Goal: Task Accomplishment & Management: Use online tool/utility

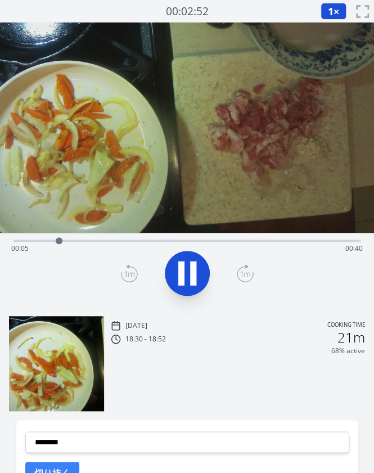
click at [174, 281] on icon at bounding box center [186, 272] width 31 height 31
click at [46, 240] on div "Time elapsed: 00:06 Time remaining: 00:40" at bounding box center [186, 248] width 351 height 18
click at [84, 237] on div "Time elapsed: 00:04 Time remaining: 00:42" at bounding box center [186, 239] width 347 height 13
click at [103, 238] on div "Time elapsed: 00:09 Time remaining: 00:37" at bounding box center [186, 239] width 347 height 13
click at [125, 238] on div "Time elapsed: 00:11 Time remaining: 00:34" at bounding box center [186, 239] width 347 height 13
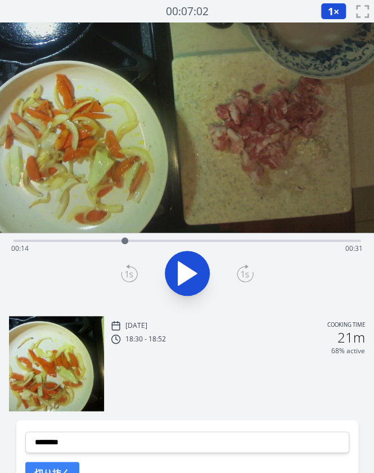
click at [107, 241] on div "Time elapsed: 00:14 Time remaining: 00:31" at bounding box center [186, 248] width 351 height 18
click at [97, 241] on div "Time elapsed: 00:12 Time remaining: 00:34" at bounding box center [186, 248] width 351 height 18
click at [88, 240] on div "Time elapsed: 00:10 Time remaining: 00:35" at bounding box center [186, 248] width 351 height 18
click at [125, 240] on div "Time elapsed: 00:09 Time remaining: 00:36" at bounding box center [186, 248] width 351 height 18
click at [155, 241] on div "Time elapsed: 00:14 Time remaining: 00:31" at bounding box center [186, 248] width 351 height 18
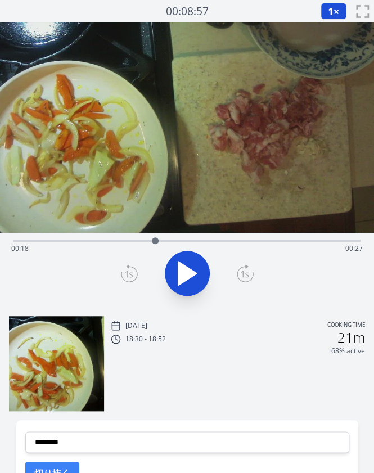
click at [66, 239] on div "Time elapsed: 00:18 Time remaining: 00:27" at bounding box center [186, 248] width 351 height 18
click at [25, 239] on div "Time elapsed: 00:06 Time remaining: 00:39" at bounding box center [186, 248] width 351 height 18
click at [17, 239] on div at bounding box center [24, 240] width 17 height 17
click at [192, 271] on icon at bounding box center [187, 273] width 19 height 24
click at [192, 271] on icon at bounding box center [193, 273] width 6 height 24
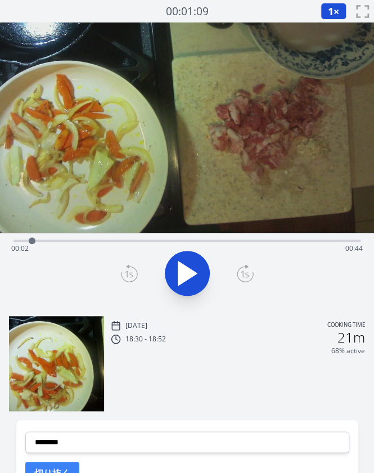
click at [126, 274] on icon at bounding box center [129, 273] width 17 height 18
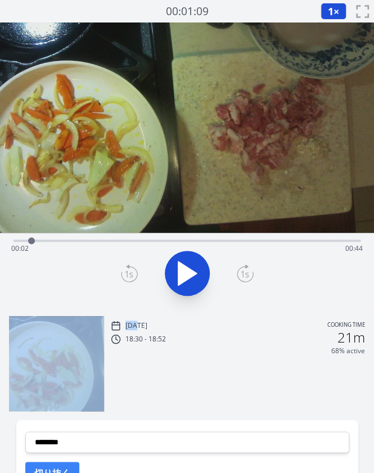
click at [126, 274] on icon at bounding box center [129, 273] width 17 height 18
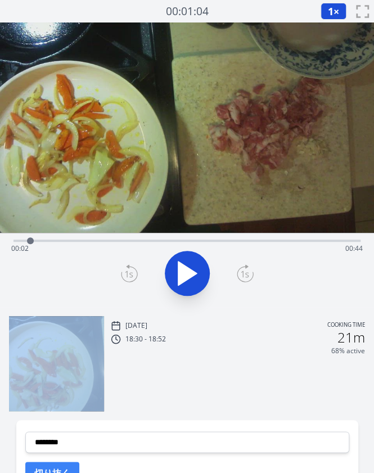
click at [126, 274] on icon at bounding box center [129, 273] width 17 height 18
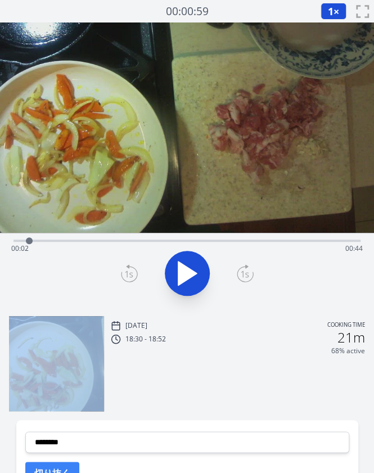
click at [126, 274] on icon at bounding box center [129, 273] width 17 height 18
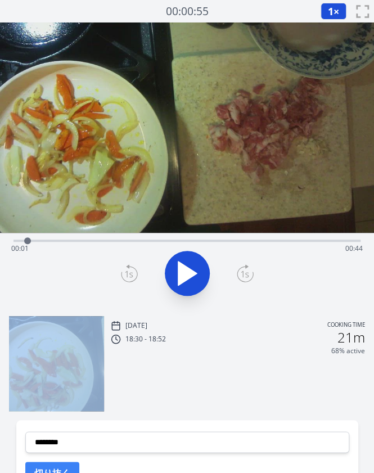
click at [126, 274] on icon at bounding box center [129, 273] width 17 height 18
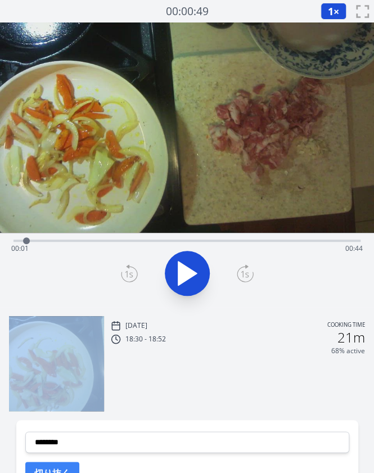
click at [126, 274] on icon at bounding box center [129, 273] width 17 height 18
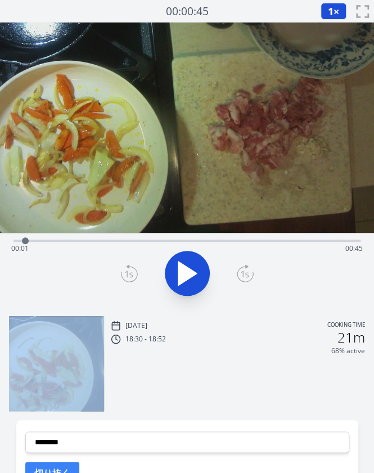
click at [126, 274] on icon at bounding box center [129, 273] width 17 height 18
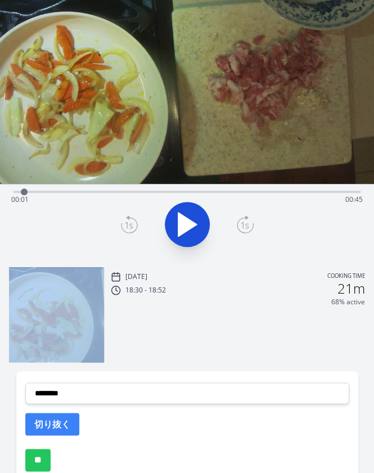
scroll to position [49, 0]
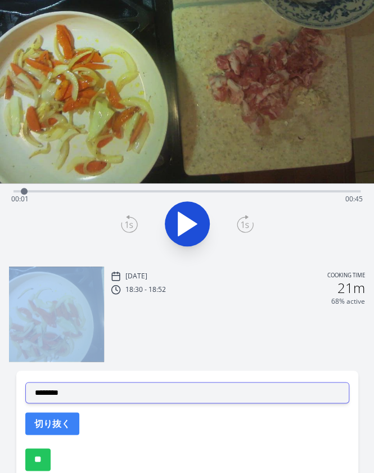
click at [84, 387] on select "**********" at bounding box center [187, 392] width 324 height 21
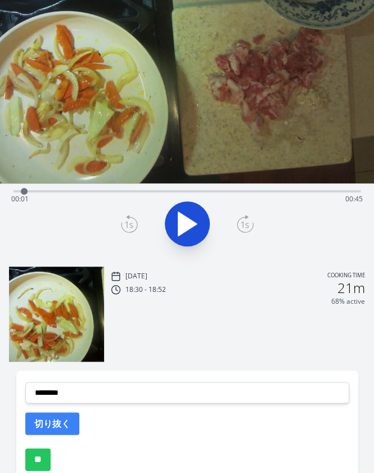
click at [15, 244] on div at bounding box center [187, 224] width 360 height 54
click at [234, 189] on div "Time elapsed: 00:01 Time remaining: 00:45" at bounding box center [186, 189] width 347 height 13
click at [210, 191] on div "Time elapsed: 00:28 Time remaining: 00:17" at bounding box center [186, 199] width 351 height 18
click at [191, 191] on div "Time elapsed: 00:25 Time remaining: 00:20" at bounding box center [186, 199] width 351 height 18
click at [193, 229] on icon at bounding box center [186, 223] width 31 height 31
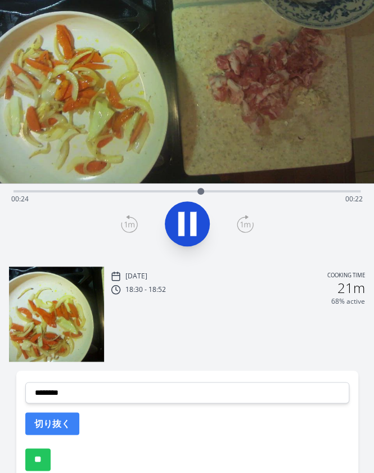
click at [193, 229] on icon at bounding box center [193, 224] width 6 height 24
click at [133, 223] on icon at bounding box center [129, 224] width 17 height 18
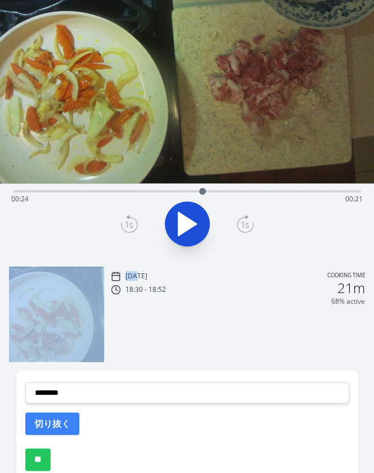
click at [133, 223] on icon at bounding box center [129, 224] width 17 height 18
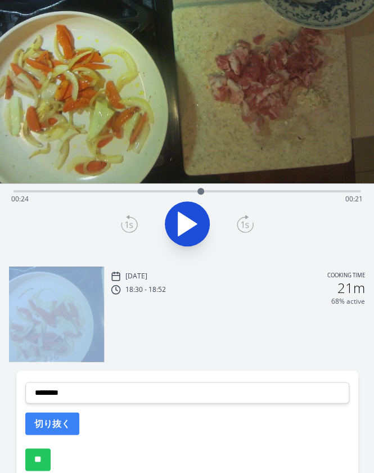
click at [133, 223] on icon at bounding box center [129, 224] width 17 height 18
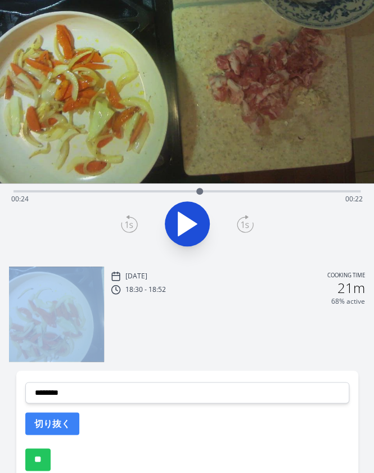
click at [133, 223] on icon at bounding box center [129, 224] width 17 height 18
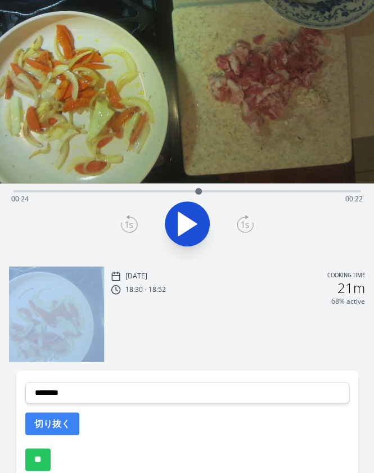
click at [133, 223] on icon at bounding box center [129, 224] width 17 height 18
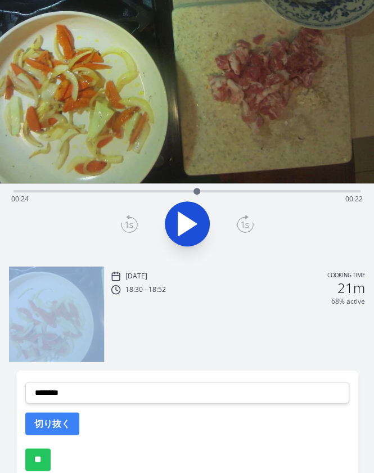
click at [133, 223] on icon at bounding box center [129, 224] width 17 height 18
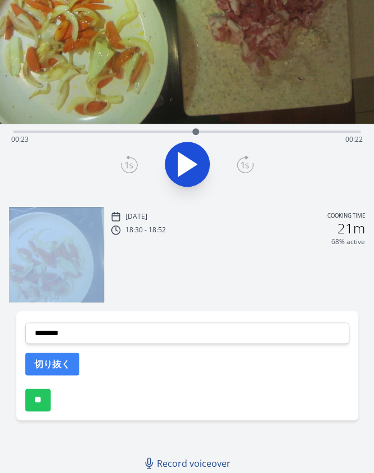
scroll to position [18, 0]
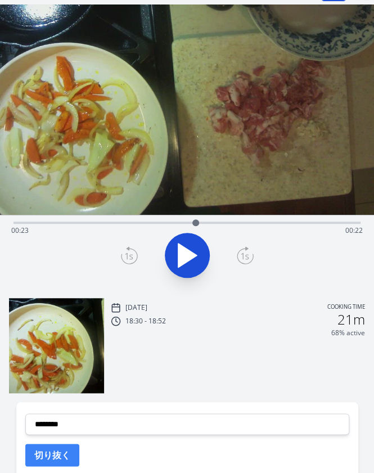
click at [39, 223] on div "Time elapsed: 00:23 Time remaining: 00:22" at bounding box center [186, 230] width 351 height 18
click at [31, 222] on div at bounding box center [39, 222] width 17 height 17
click at [36, 221] on div at bounding box center [31, 222] width 17 height 17
click at [17, 224] on div "Time elapsed: 00:02 Time remaining: 00:43" at bounding box center [186, 230] width 351 height 18
click at [194, 260] on icon at bounding box center [186, 254] width 31 height 31
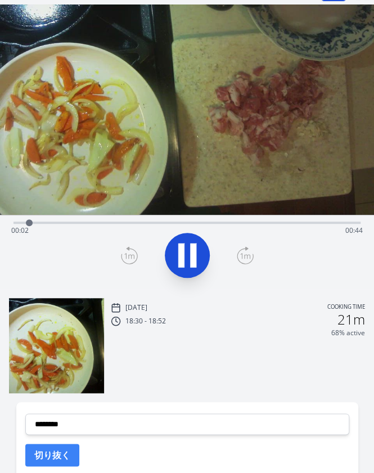
click at [194, 260] on icon at bounding box center [193, 255] width 6 height 24
click at [133, 249] on icon at bounding box center [129, 255] width 16 height 15
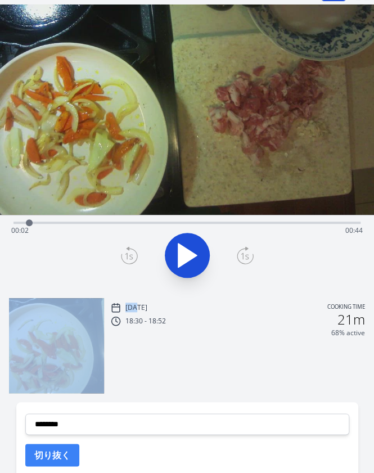
click at [133, 249] on icon at bounding box center [129, 255] width 16 height 15
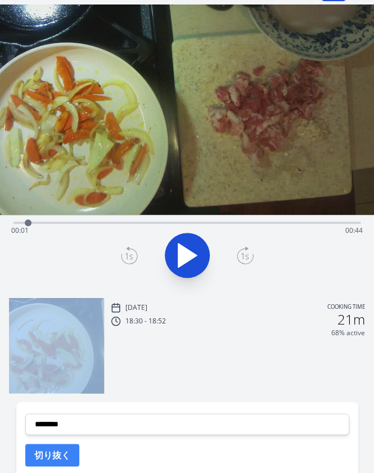
click at [133, 249] on icon at bounding box center [129, 255] width 16 height 15
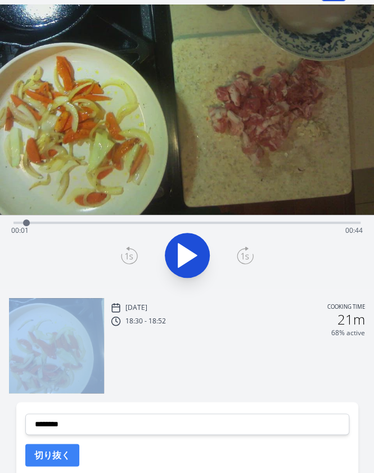
click at [133, 249] on icon at bounding box center [129, 255] width 16 height 15
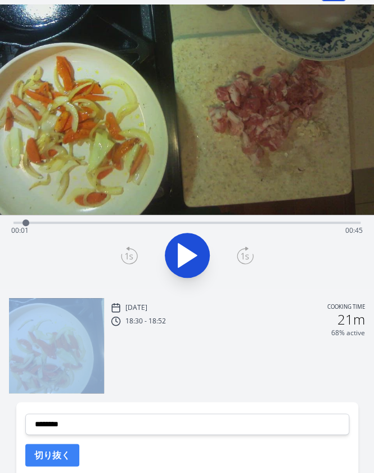
click at [133, 249] on icon at bounding box center [129, 255] width 16 height 15
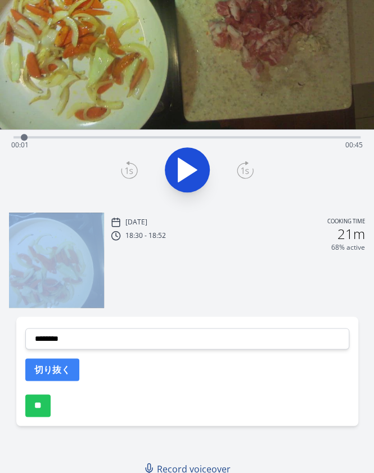
scroll to position [109, 0]
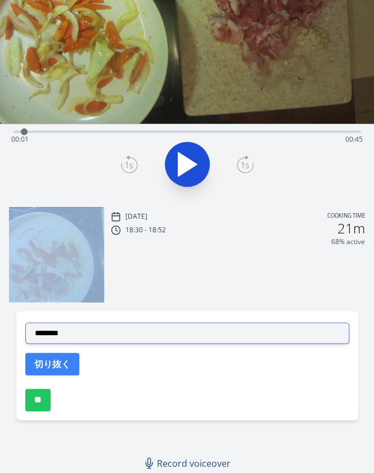
click at [109, 327] on select "**********" at bounding box center [187, 332] width 324 height 21
select select "**********"
click at [25, 322] on select "**********" at bounding box center [187, 332] width 324 height 21
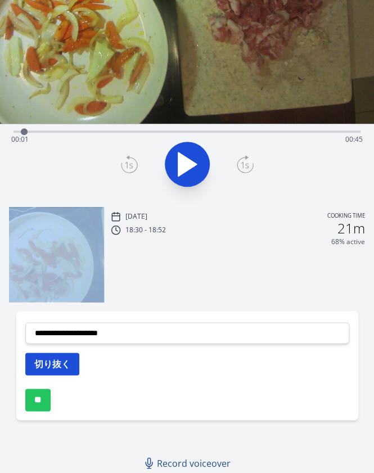
click at [45, 358] on button "切り抜く" at bounding box center [52, 363] width 54 height 22
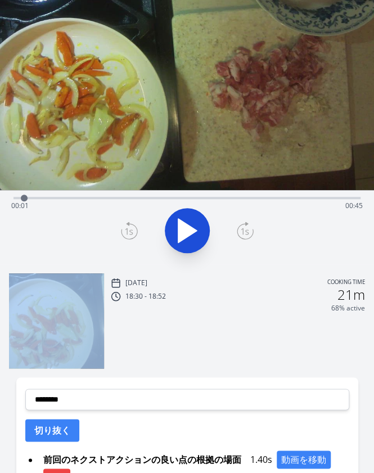
scroll to position [40, 0]
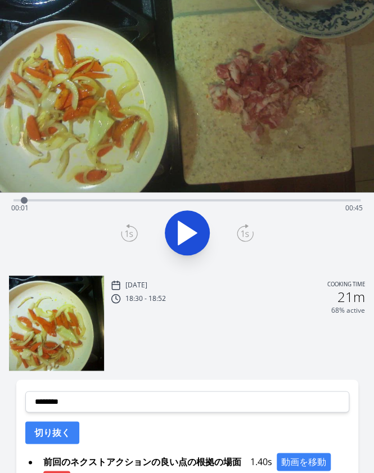
click at [89, 199] on div "Time elapsed: 00:01 Time remaining: 00:45" at bounding box center [186, 208] width 351 height 18
click at [128, 201] on div "Time elapsed: 00:09 Time remaining: 00:36" at bounding box center [186, 208] width 351 height 18
click at [15, 199] on div "Time elapsed: 00:15 Time remaining: 00:31" at bounding box center [186, 208] width 351 height 18
click at [175, 221] on icon at bounding box center [186, 232] width 31 height 31
click at [183, 217] on icon at bounding box center [186, 232] width 31 height 31
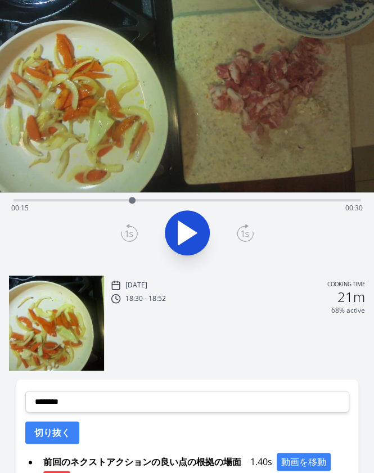
click at [124, 233] on icon at bounding box center [129, 233] width 17 height 18
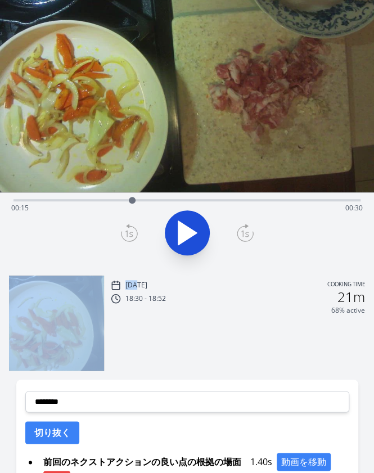
click at [124, 233] on icon at bounding box center [129, 233] width 17 height 18
click at [243, 231] on icon at bounding box center [244, 233] width 8 height 7
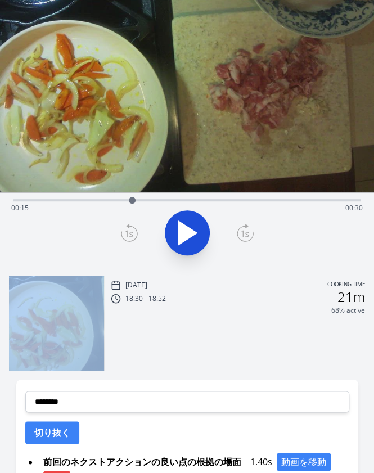
click at [243, 231] on icon at bounding box center [244, 233] width 8 height 7
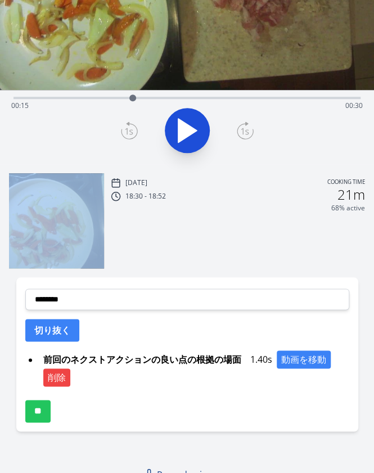
scroll to position [144, 0]
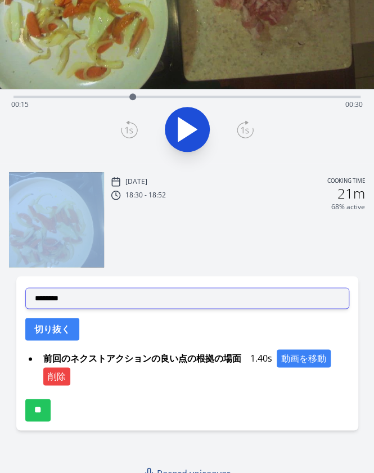
click at [134, 296] on select "**********" at bounding box center [187, 297] width 324 height 21
select select "**********"
click at [25, 287] on select "**********" at bounding box center [187, 297] width 324 height 21
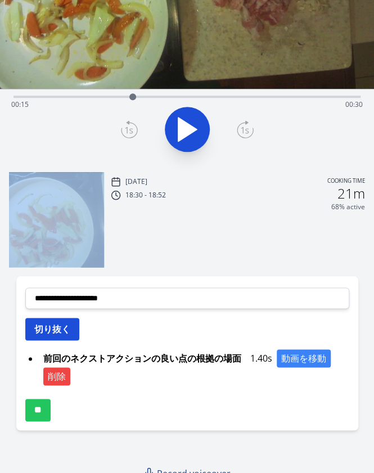
click at [54, 326] on button "切り抜く" at bounding box center [52, 328] width 54 height 22
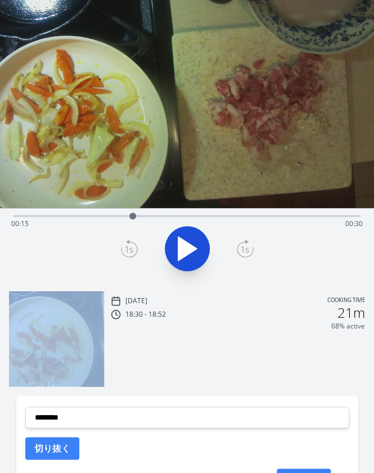
scroll to position [24, 0]
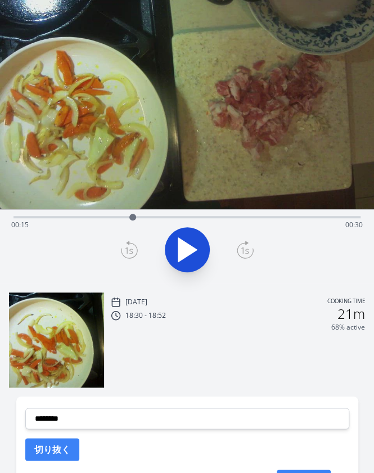
click at [183, 217] on div "Time elapsed: 00:15 Time remaining: 00:30" at bounding box center [186, 225] width 351 height 18
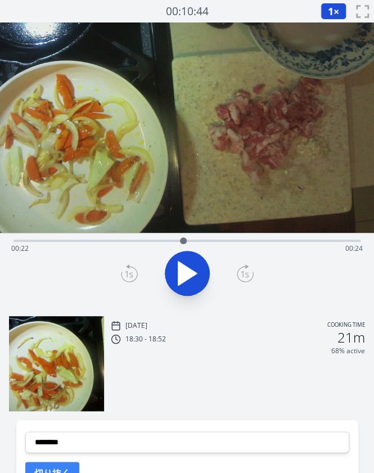
click at [163, 240] on div "Time elapsed: 00:22 Time remaining: 00:24" at bounding box center [186, 248] width 351 height 18
click at [175, 277] on icon at bounding box center [186, 272] width 31 height 31
click at [125, 237] on div "Time elapsed: 00:24 Time remaining: 00:21" at bounding box center [186, 239] width 347 height 13
click at [181, 264] on icon at bounding box center [187, 273] width 19 height 24
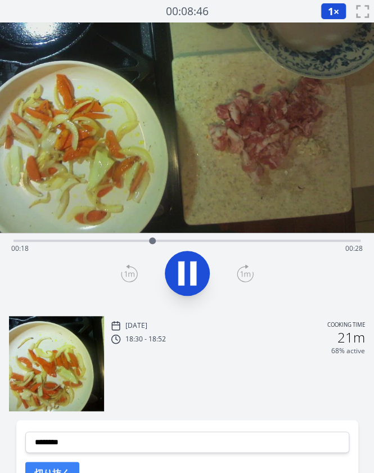
click at [187, 264] on icon at bounding box center [186, 272] width 31 height 31
click at [186, 266] on icon at bounding box center [187, 273] width 19 height 24
click at [187, 265] on icon at bounding box center [186, 272] width 31 height 31
click at [66, 240] on div "Time elapsed: 00:28 Time remaining: 00:18" at bounding box center [186, 248] width 351 height 18
click at [186, 272] on icon at bounding box center [187, 273] width 19 height 24
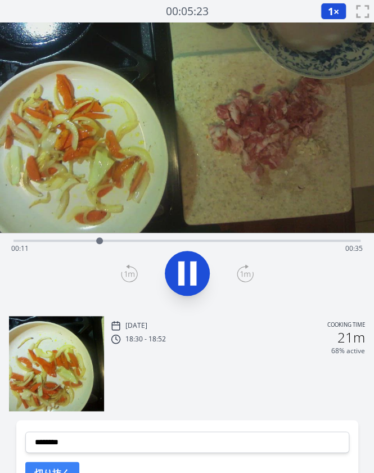
click at [186, 272] on icon at bounding box center [186, 272] width 31 height 31
click at [21, 240] on div "Time elapsed: 00:11 Time remaining: 00:35" at bounding box center [186, 248] width 351 height 18
click at [15, 239] on div at bounding box center [20, 240] width 17 height 17
click at [171, 284] on icon at bounding box center [186, 272] width 31 height 31
click at [183, 273] on icon at bounding box center [181, 273] width 6 height 24
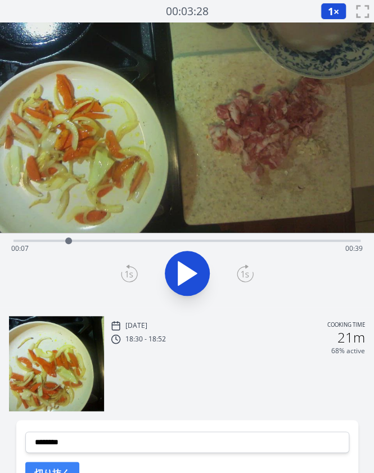
click at [126, 271] on icon at bounding box center [129, 274] width 8 height 7
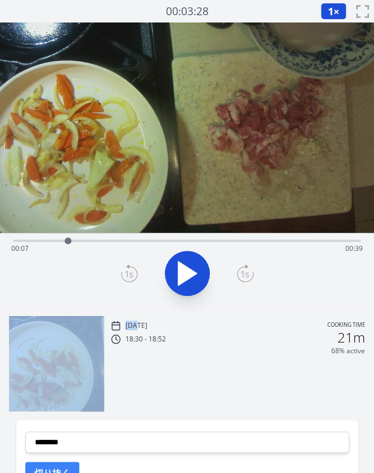
click at [126, 271] on icon at bounding box center [129, 274] width 8 height 7
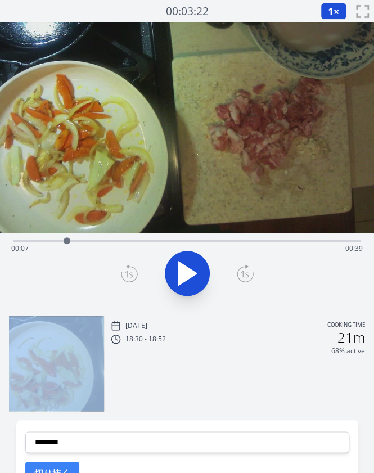
click at [126, 271] on icon at bounding box center [129, 274] width 8 height 7
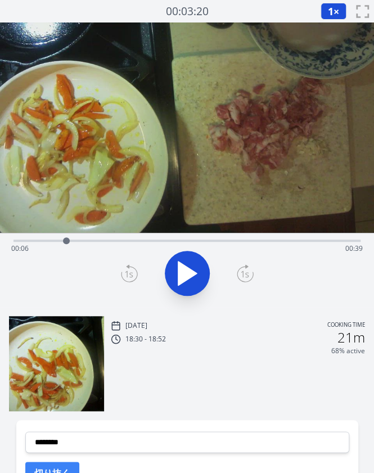
click at [128, 271] on icon at bounding box center [129, 273] width 17 height 18
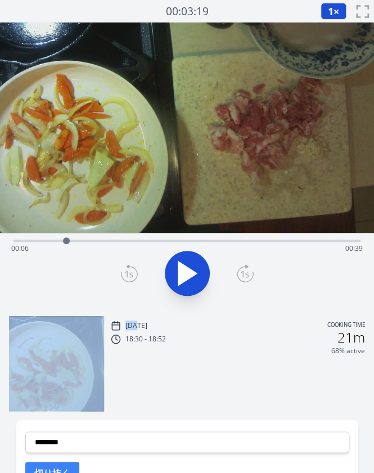
click at [128, 271] on icon at bounding box center [129, 273] width 17 height 18
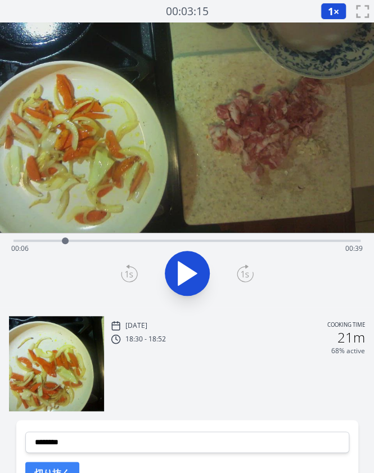
click at [128, 271] on icon at bounding box center [129, 273] width 17 height 18
click at [126, 275] on icon at bounding box center [129, 274] width 8 height 7
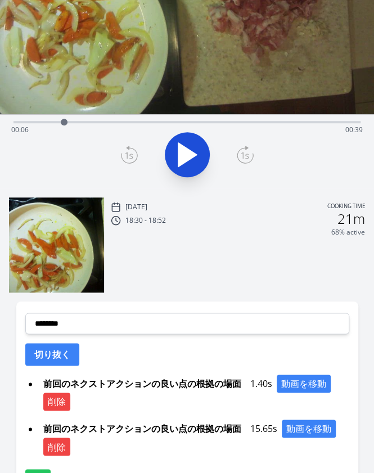
scroll to position [119, 0]
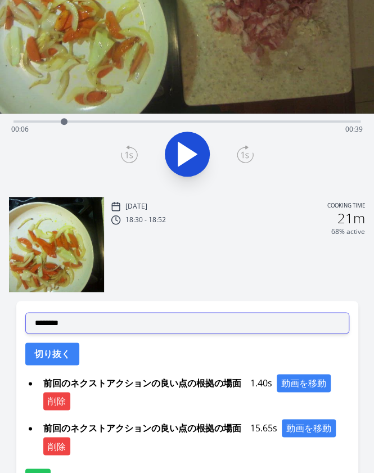
click at [80, 323] on select "**********" at bounding box center [187, 322] width 324 height 21
select select "**********"
click at [25, 312] on select "**********" at bounding box center [187, 322] width 324 height 21
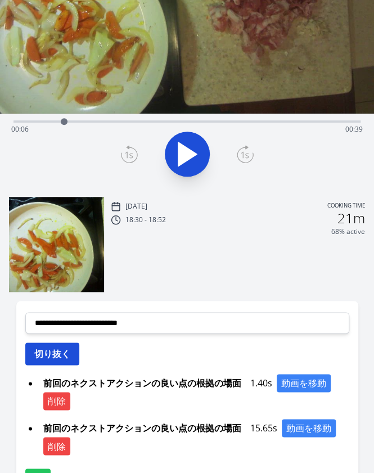
click at [61, 343] on button "切り抜く" at bounding box center [52, 353] width 54 height 22
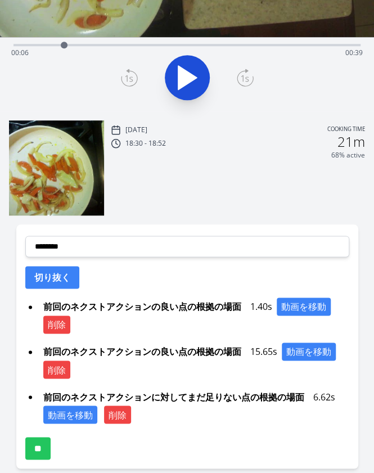
scroll to position [194, 0]
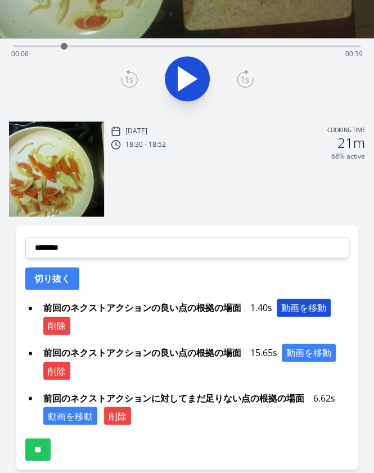
click at [309, 306] on button "動画を移動" at bounding box center [303, 307] width 54 height 18
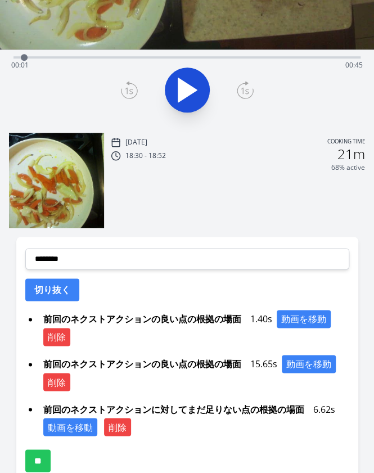
scroll to position [184, 0]
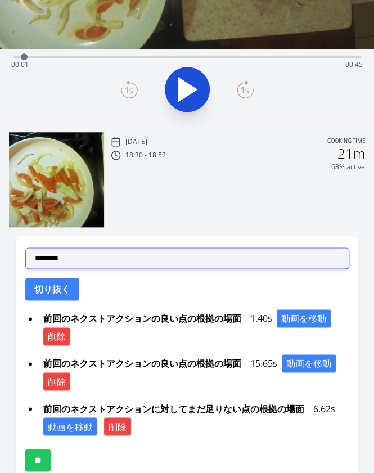
click at [78, 260] on select "**********" at bounding box center [187, 257] width 324 height 21
select select "**********"
click at [25, 247] on select "**********" at bounding box center [187, 257] width 324 height 21
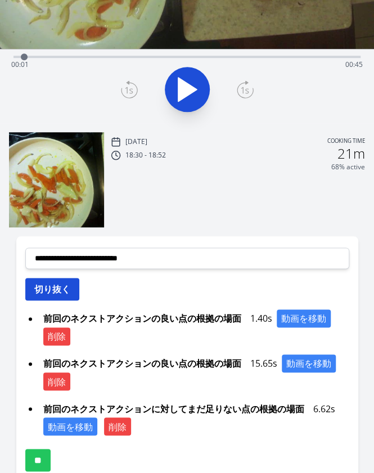
click at [55, 288] on button "切り抜く" at bounding box center [52, 289] width 54 height 22
select select
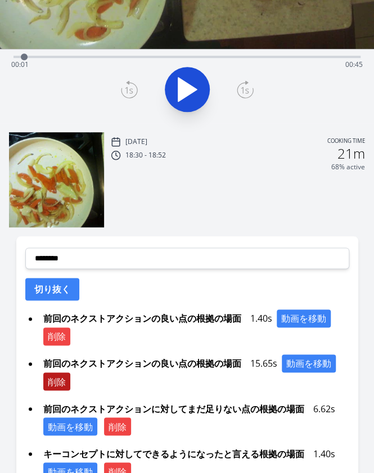
scroll to position [289, 0]
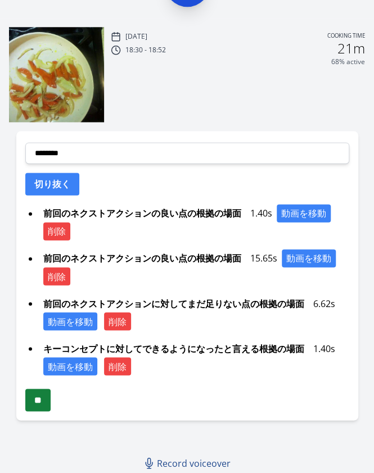
click at [37, 398] on input "**" at bounding box center [37, 399] width 25 height 22
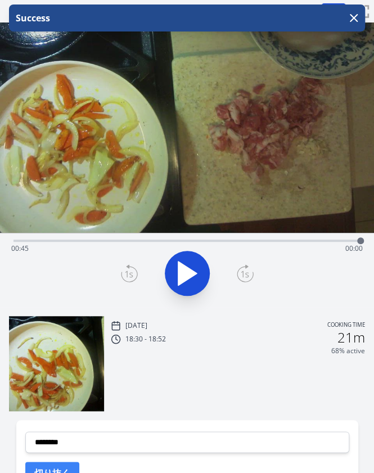
click at [183, 238] on div "Time elapsed: 00:45 Time remaining: 00:00" at bounding box center [186, 239] width 347 height 13
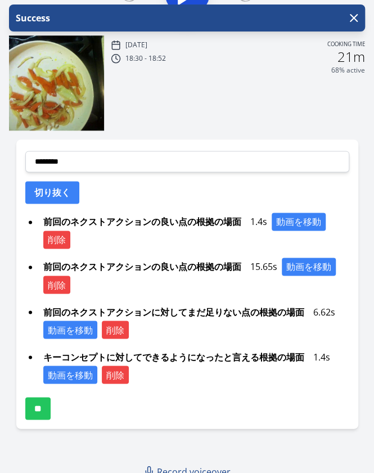
scroll to position [281, 0]
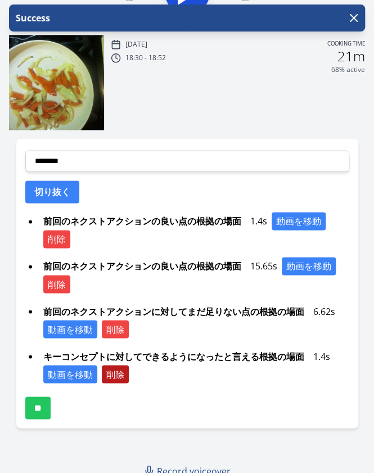
click at [110, 376] on button "削除" at bounding box center [115, 374] width 27 height 18
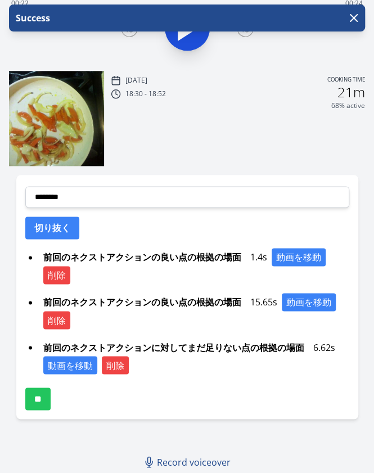
scroll to position [244, 0]
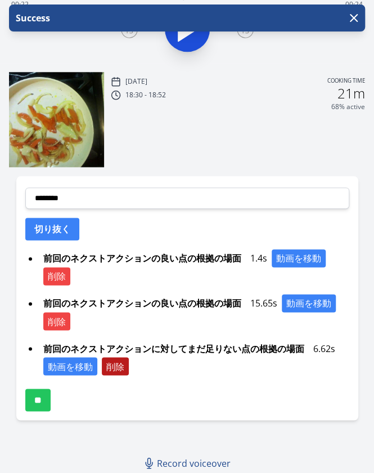
click at [112, 370] on button "削除" at bounding box center [115, 366] width 27 height 18
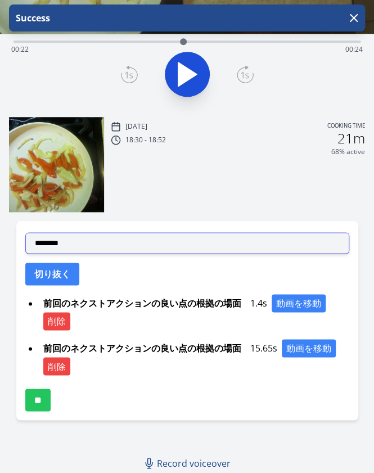
click at [116, 245] on select "**********" at bounding box center [187, 242] width 324 height 21
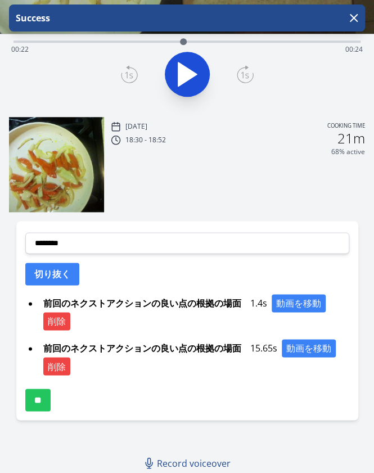
click at [151, 196] on div "Tue, 30th Sep 2025 Cooking time 18:30 - 18:52 21m 68% active" at bounding box center [238, 165] width 254 height 93
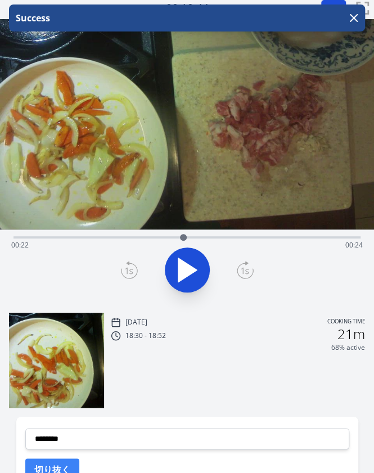
scroll to position [0, 0]
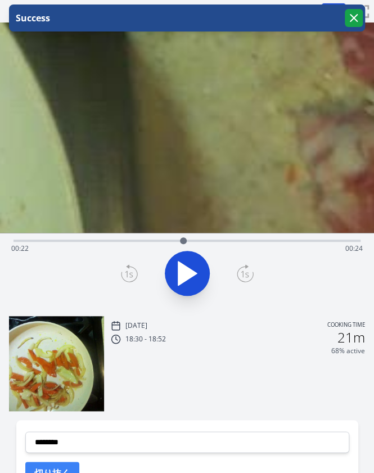
click at [351, 18] on icon "button" at bounding box center [353, 17] width 13 height 13
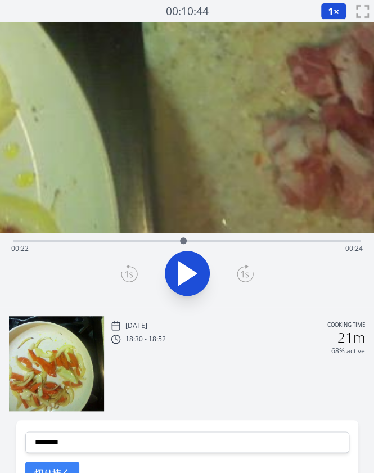
click at [78, 243] on div "Time elapsed: 00:22 Time remaining: 00:24" at bounding box center [186, 248] width 351 height 18
click at [98, 239] on div "Time elapsed: 00:08 Time remaining: 00:38" at bounding box center [186, 239] width 347 height 13
click at [88, 241] on div "Time elapsed: 00:11 Time remaining: 00:35" at bounding box center [186, 248] width 351 height 18
click at [250, 279] on icon at bounding box center [245, 273] width 16 height 15
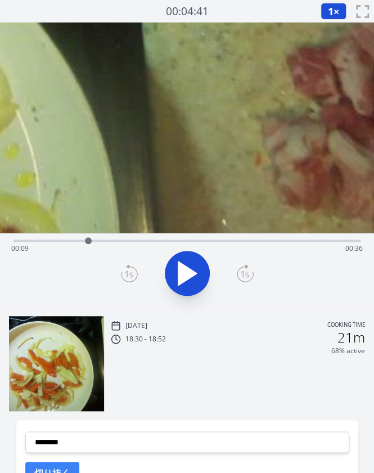
click at [250, 279] on icon at bounding box center [245, 273] width 16 height 15
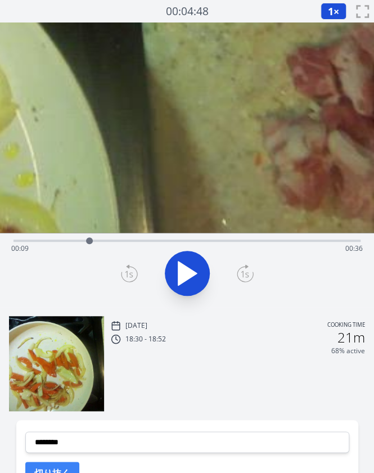
click at [250, 279] on icon at bounding box center [245, 273] width 16 height 15
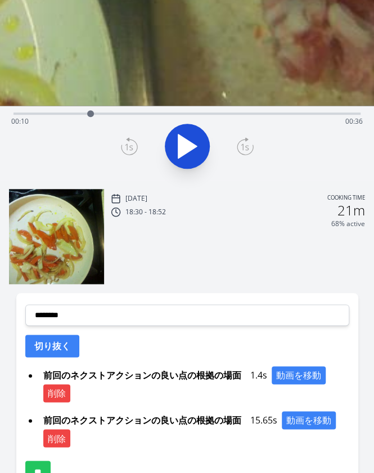
scroll to position [132, 0]
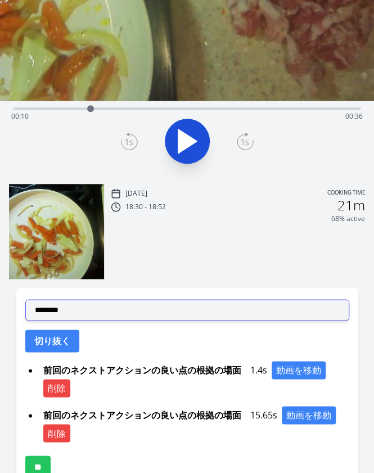
click at [124, 307] on select "**********" at bounding box center [187, 309] width 324 height 21
select select "**********"
click at [25, 299] on select "**********" at bounding box center [187, 309] width 324 height 21
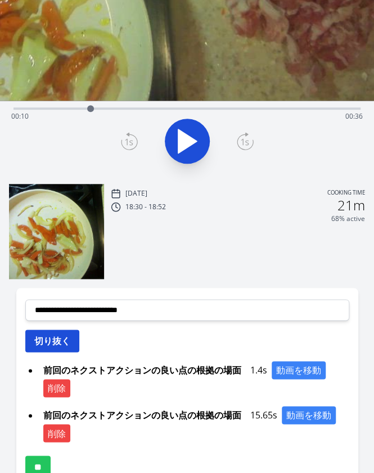
click at [67, 339] on button "切り抜く" at bounding box center [52, 340] width 54 height 22
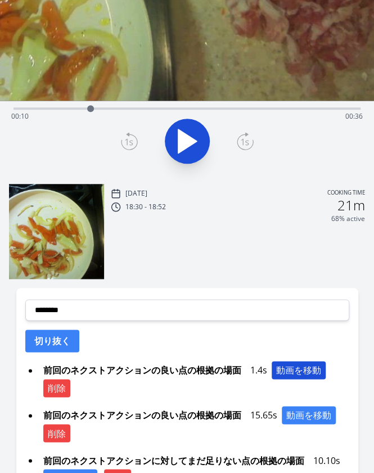
click at [289, 366] on button "動画を移動" at bounding box center [298, 370] width 54 height 18
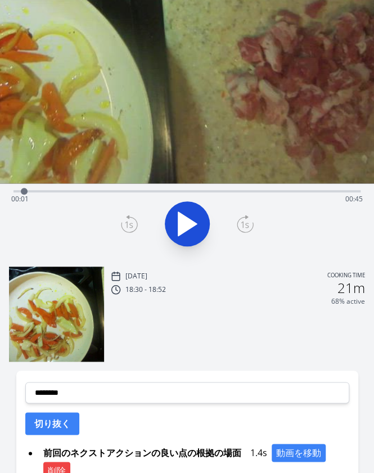
scroll to position [244, 0]
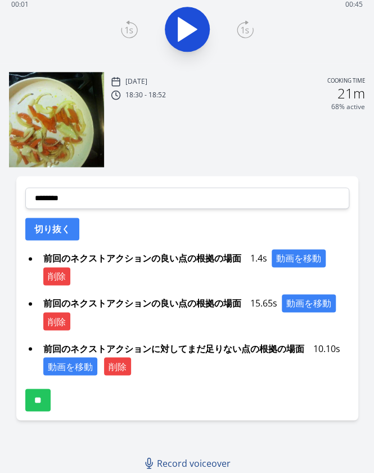
click at [61, 215] on div "**********" at bounding box center [187, 298] width 342 height 244
click at [57, 224] on button "切り抜く" at bounding box center [52, 228] width 54 height 22
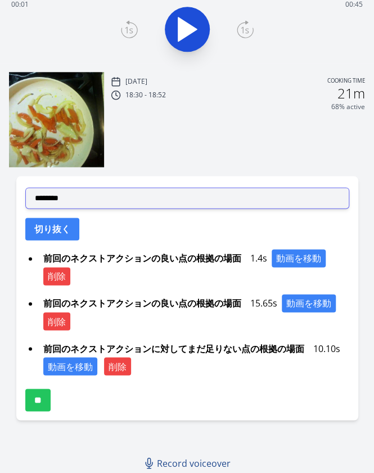
click at [126, 198] on select "**********" at bounding box center [187, 197] width 324 height 21
select select "**********"
click at [25, 187] on select "**********" at bounding box center [187, 197] width 324 height 21
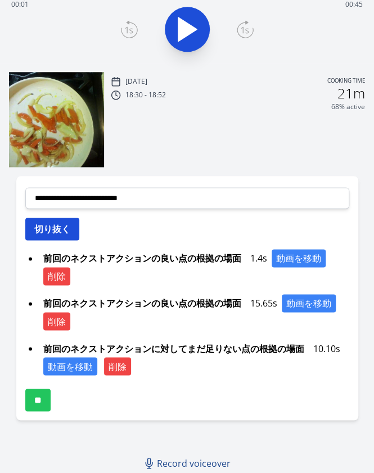
click at [63, 228] on button "切り抜く" at bounding box center [52, 228] width 54 height 22
select select
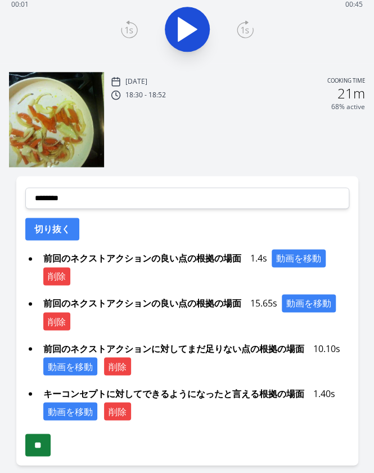
click at [35, 437] on input "**" at bounding box center [37, 444] width 25 height 22
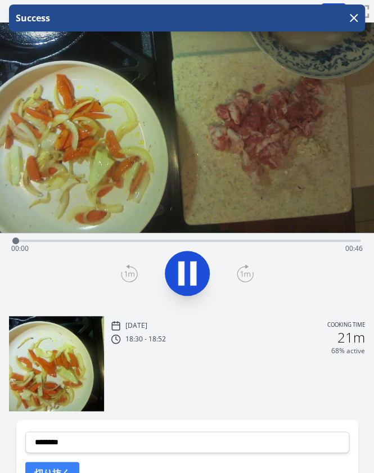
click at [58, 353] on img at bounding box center [56, 363] width 95 height 95
